Goal: Transaction & Acquisition: Purchase product/service

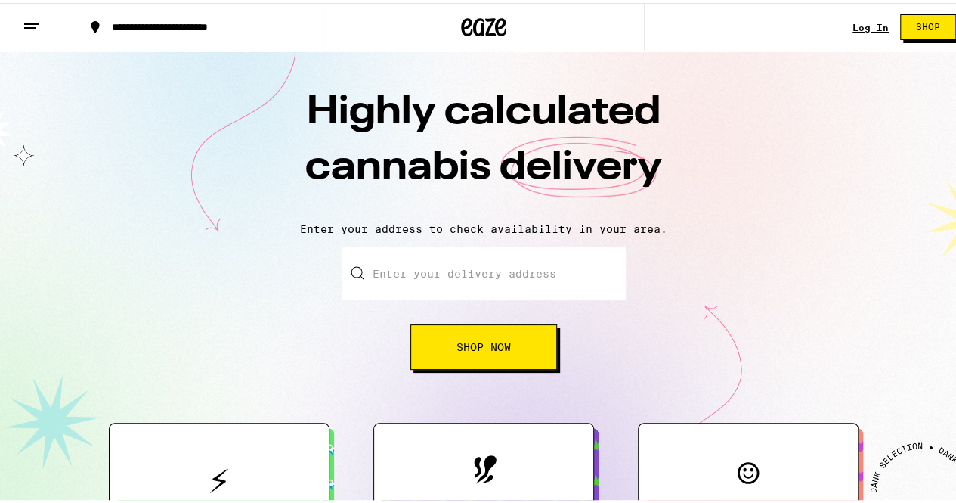
click at [427, 259] on input "Enter your delivery address" at bounding box center [483, 270] width 283 height 53
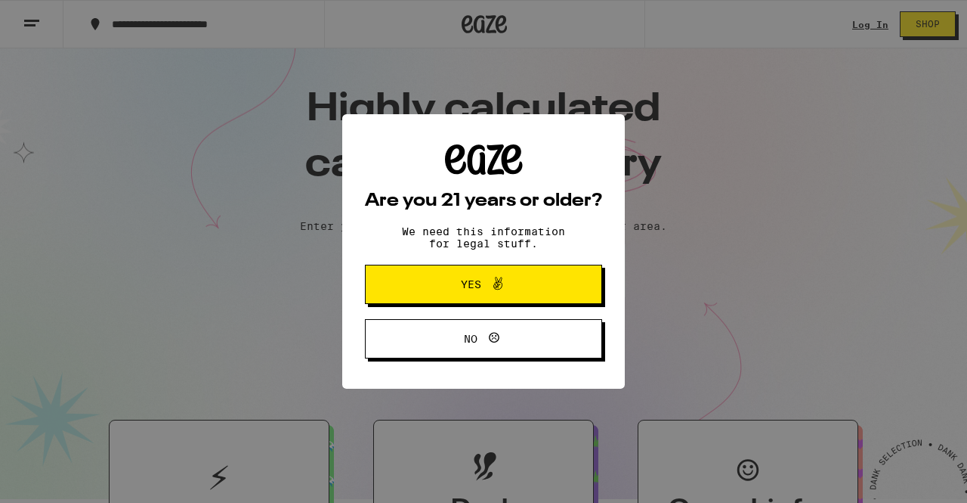
drag, startPoint x: 427, startPoint y: 259, endPoint x: 581, endPoint y: 230, distance: 157.0
click at [570, 275] on button "Yes" at bounding box center [483, 284] width 237 height 39
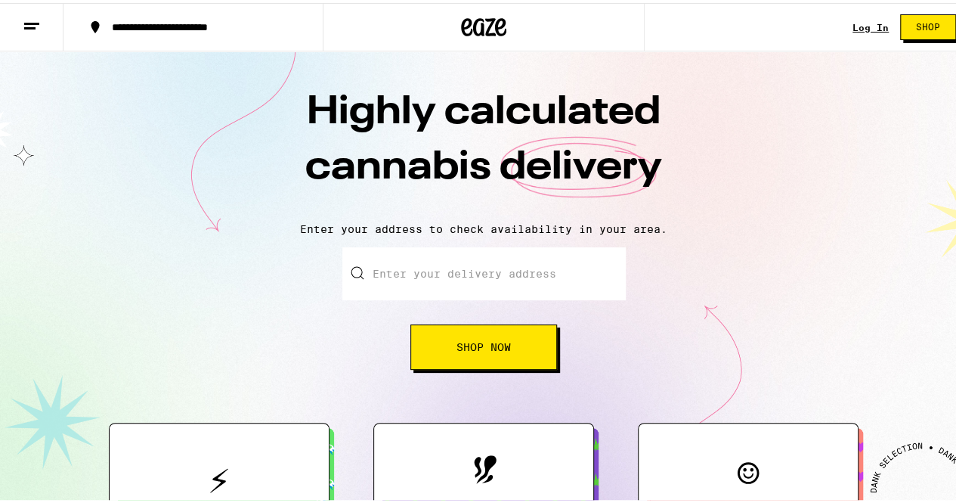
click at [543, 271] on input "Enter your delivery address" at bounding box center [483, 270] width 283 height 53
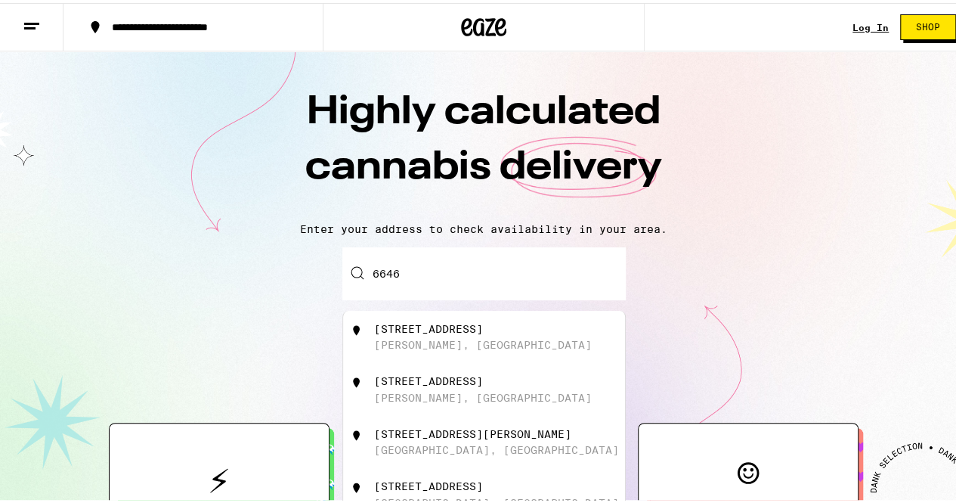
click at [463, 336] on div "[STREET_ADDRESS]" at bounding box center [509, 334] width 270 height 29
type input "[STREET_ADDRESS]"
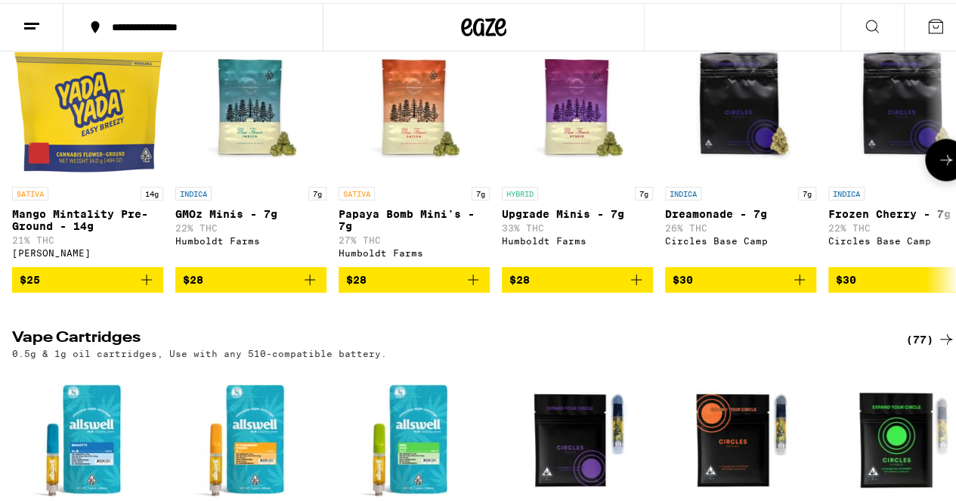
scroll to position [1633, 0]
